Goal: Task Accomplishment & Management: Use online tool/utility

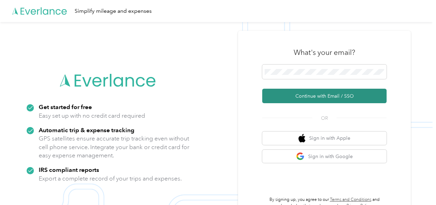
click at [325, 99] on button "Continue with Email / SSO" at bounding box center [324, 96] width 124 height 15
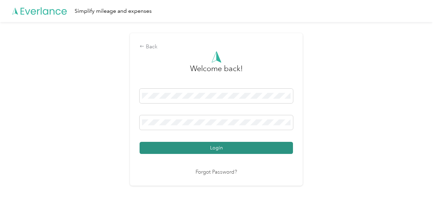
click at [224, 151] on button "Login" at bounding box center [215, 148] width 153 height 12
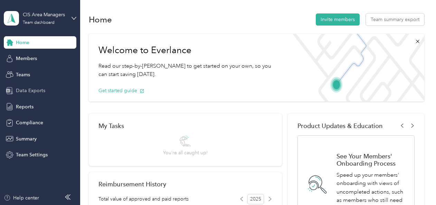
click at [43, 91] on span "Data Exports" at bounding box center [30, 90] width 29 height 7
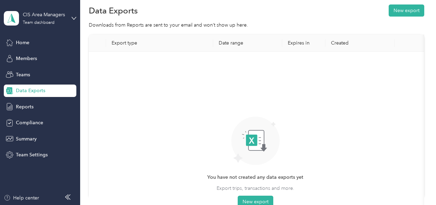
scroll to position [4, 0]
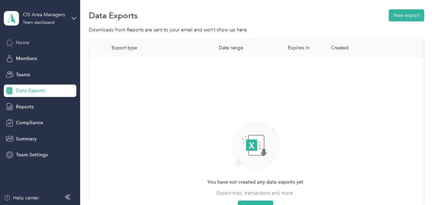
click at [33, 42] on div "Home" at bounding box center [40, 42] width 73 height 12
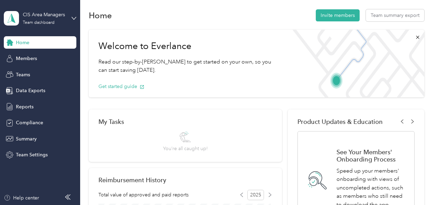
click at [33, 42] on div "Home" at bounding box center [40, 42] width 73 height 12
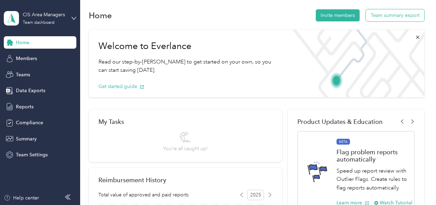
click at [392, 15] on button "Team summary export" at bounding box center [395, 15] width 58 height 12
